Goal: Transaction & Acquisition: Purchase product/service

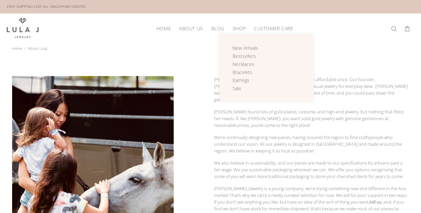
click at [237, 26] on span "Shop" at bounding box center [238, 28] width 13 height 5
click at [239, 70] on span "Bracelets" at bounding box center [242, 72] width 20 height 6
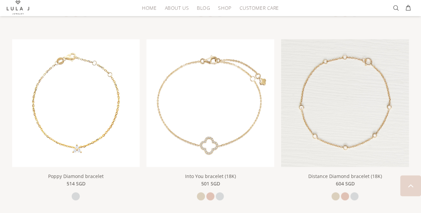
scroll to position [491, 0]
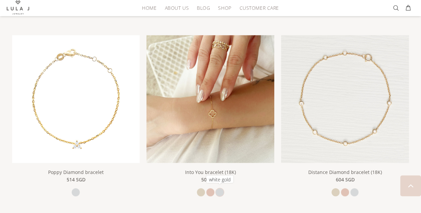
click at [220, 188] on link at bounding box center [220, 192] width 8 height 8
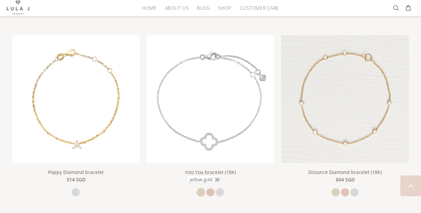
click at [200, 188] on link at bounding box center [201, 192] width 8 height 8
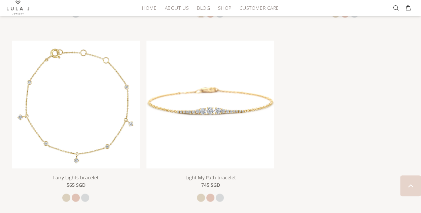
scroll to position [681, 0]
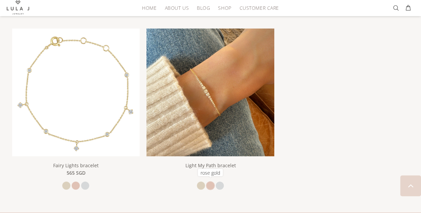
click at [210, 184] on link at bounding box center [210, 186] width 8 height 8
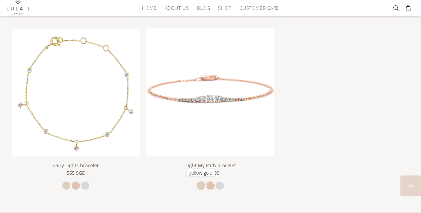
click at [199, 182] on link at bounding box center [201, 186] width 8 height 8
click at [199, 183] on link at bounding box center [201, 186] width 8 height 8
click at [220, 183] on link at bounding box center [220, 186] width 8 height 8
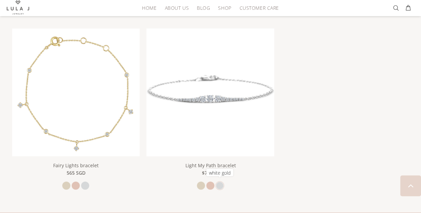
click at [218, 184] on link at bounding box center [220, 186] width 8 height 8
click at [199, 182] on link at bounding box center [201, 186] width 8 height 8
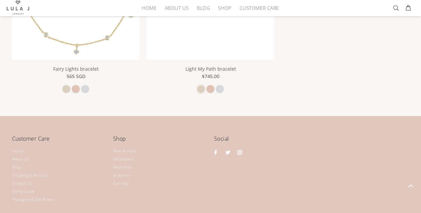
scroll to position [666, 0]
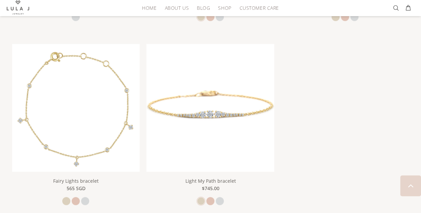
click at [213, 132] on img at bounding box center [210, 108] width 128 height 128
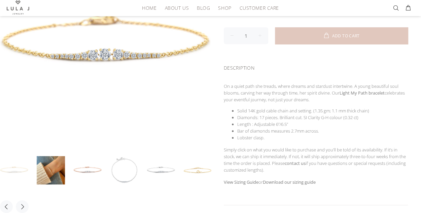
scroll to position [132, 0]
click at [52, 162] on link at bounding box center [51, 170] width 28 height 28
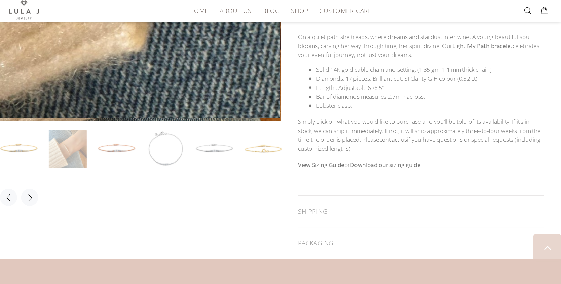
scroll to position [191, 0]
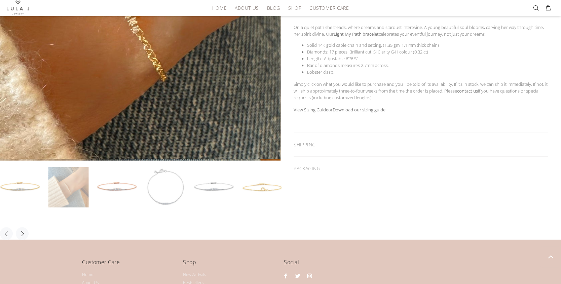
drag, startPoint x: 142, startPoint y: 46, endPoint x: 148, endPoint y: 52, distance: 8.3
click at [148, 52] on div at bounding box center [140, 18] width 280 height 280
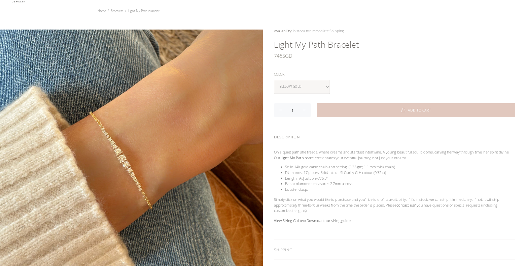
scroll to position [35, 0]
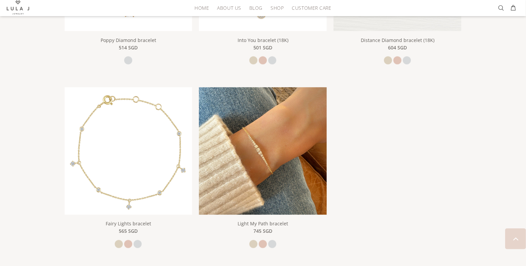
scroll to position [622, 0]
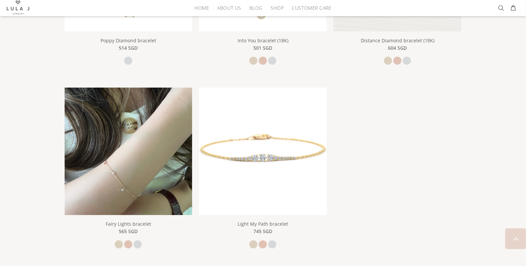
click at [168, 153] on img at bounding box center [129, 152] width 128 height 128
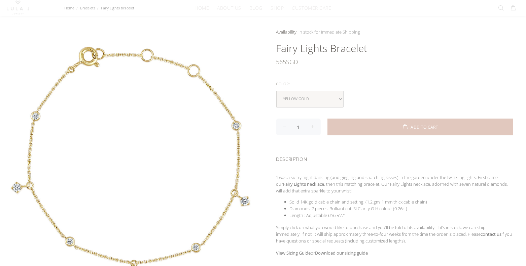
scroll to position [42, 0]
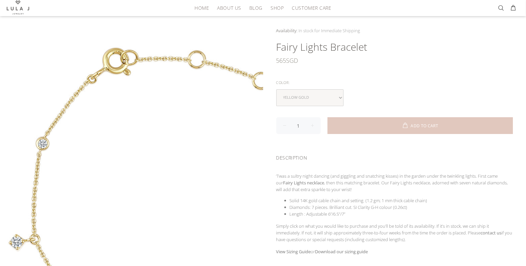
click at [100, 123] on div at bounding box center [131, 158] width 263 height 263
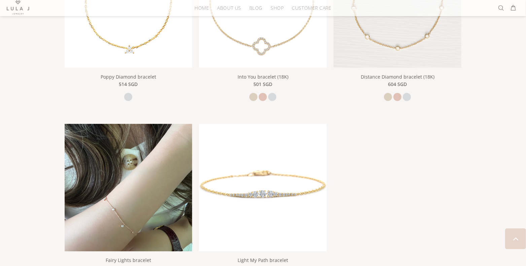
scroll to position [586, 0]
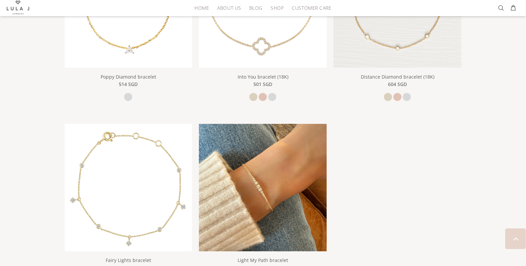
click at [232, 191] on img at bounding box center [263, 188] width 128 height 128
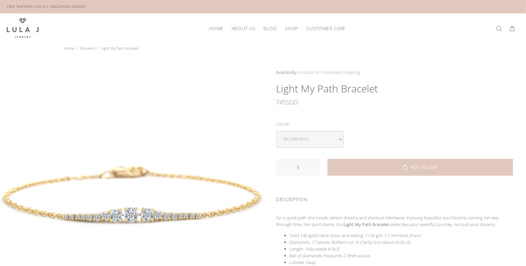
click at [242, 26] on span "About Us" at bounding box center [243, 28] width 24 height 5
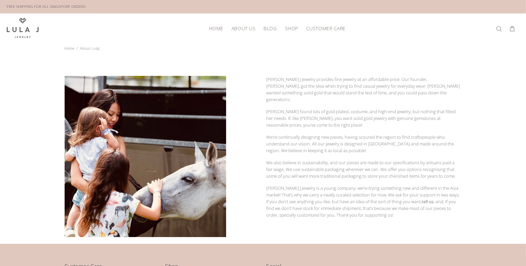
drag, startPoint x: 201, startPoint y: 87, endPoint x: 213, endPoint y: 52, distance: 36.2
click at [213, 52] on body "Close HOME About Us Blog Shop Customer Care Back Shop New Arrivals Bestsellers …" at bounding box center [263, 194] width 526 height 388
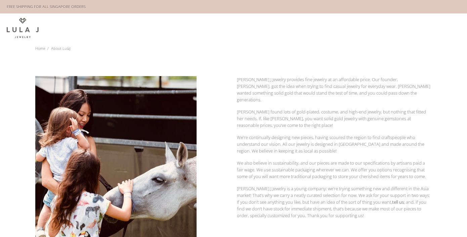
scroll to position [150, 0]
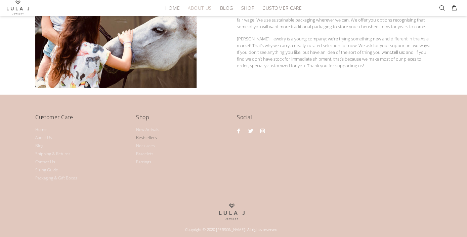
click at [147, 134] on link "Bestsellers" at bounding box center [146, 138] width 21 height 8
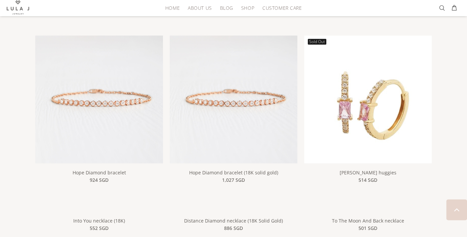
scroll to position [488, 0]
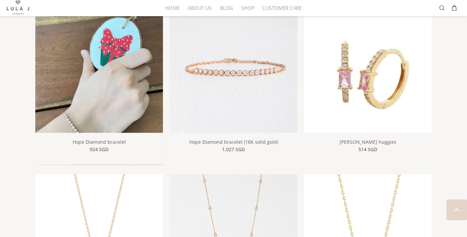
click at [101, 91] on img at bounding box center [99, 90] width 128 height 171
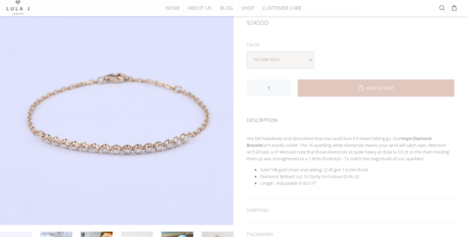
scroll to position [82, 0]
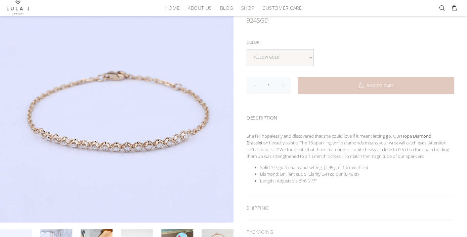
click at [263, 128] on div "DESCRIPTION She fell hopelessly and discovered that she could love if it meant …" at bounding box center [351, 151] width 208 height 90
click at [268, 177] on li "Length : Adjustable 6"/6.5"/7"" at bounding box center [357, 180] width 194 height 7
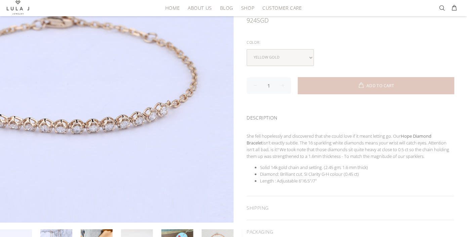
click at [165, 129] on div at bounding box center [117, 104] width 234 height 234
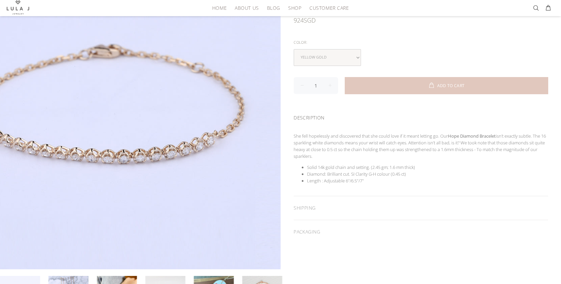
scroll to position [285, 0]
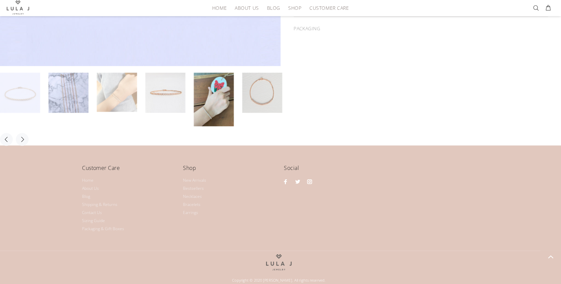
click at [118, 95] on link at bounding box center [117, 92] width 40 height 39
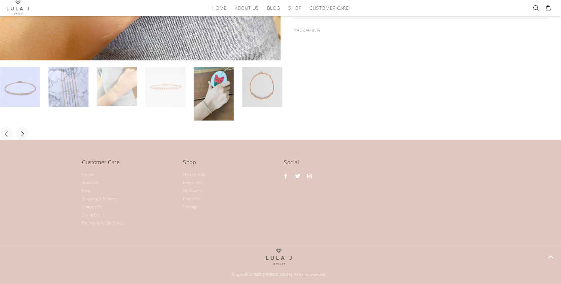
click at [150, 97] on link at bounding box center [165, 87] width 40 height 40
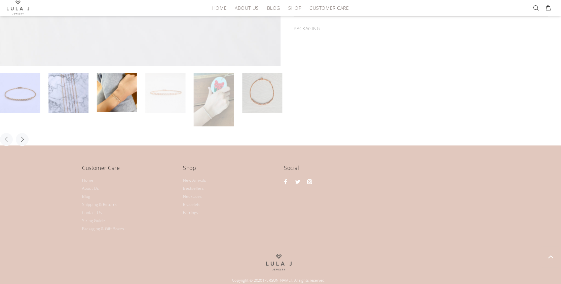
click at [202, 105] on link at bounding box center [214, 99] width 40 height 53
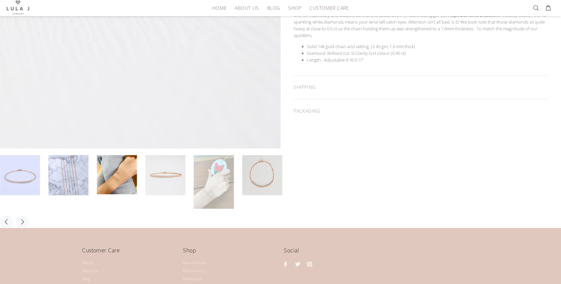
scroll to position [231, 0]
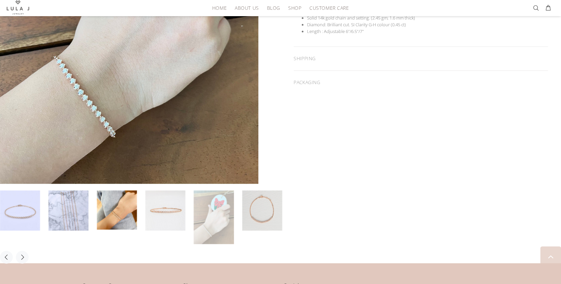
click at [202, 219] on link at bounding box center [214, 216] width 40 height 53
click at [249, 217] on link at bounding box center [262, 210] width 40 height 40
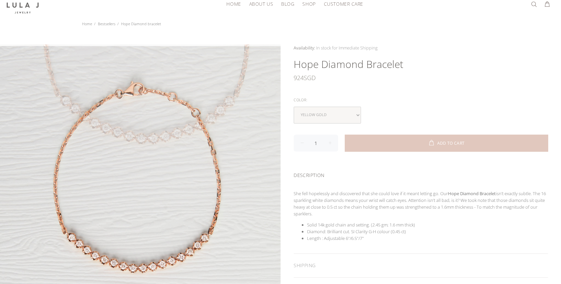
scroll to position [0, 0]
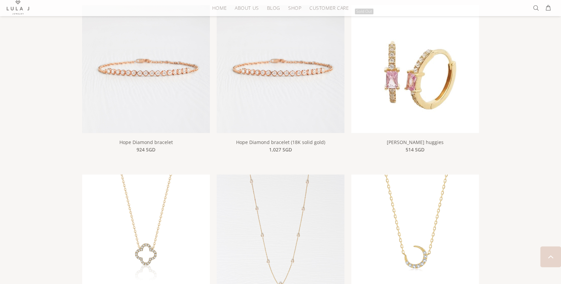
scroll to position [488, 0]
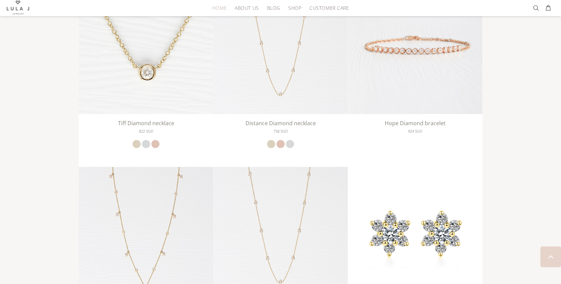
scroll to position [1079, 0]
